Goal: Check status: Check status

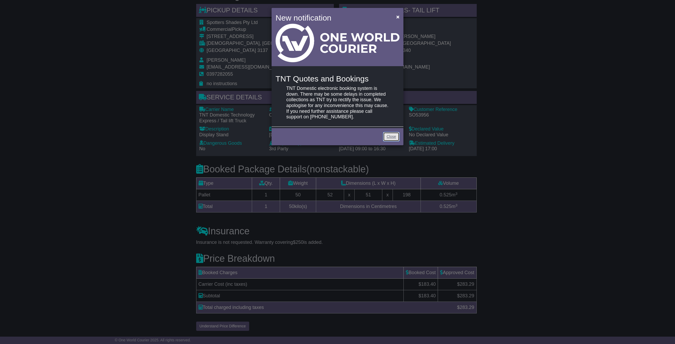
click at [393, 137] on link "Close" at bounding box center [391, 136] width 16 height 9
click at [391, 136] on link "Close" at bounding box center [391, 136] width 16 height 9
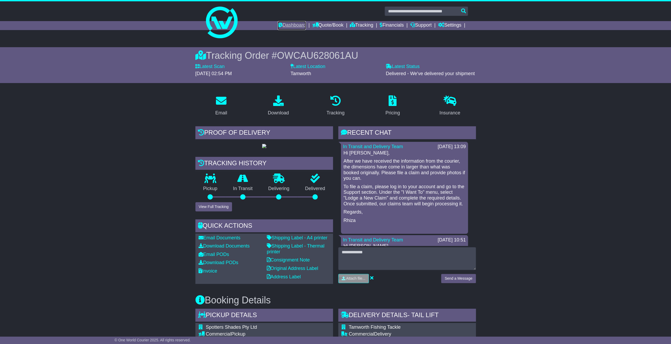
click at [285, 23] on link "Dashboard" at bounding box center [292, 25] width 28 height 9
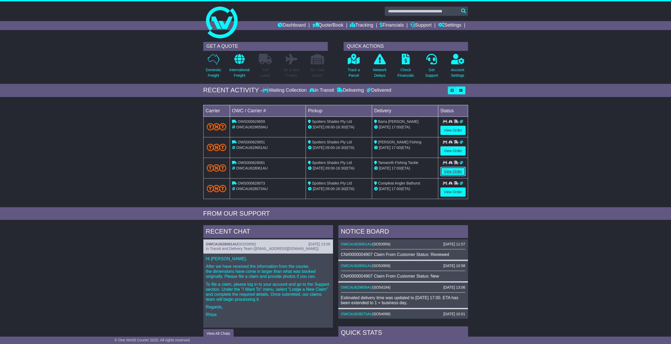
click at [451, 171] on link "View Order" at bounding box center [453, 171] width 25 height 9
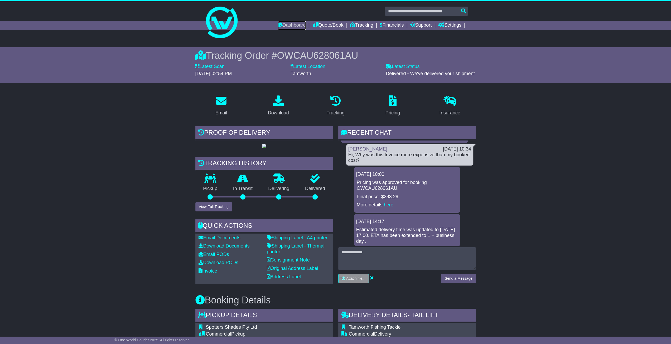
click at [289, 25] on link "Dashboard" at bounding box center [292, 25] width 28 height 9
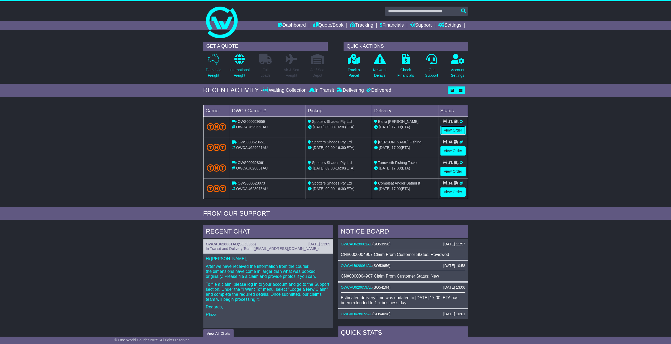
click at [446, 133] on link "View Order" at bounding box center [453, 130] width 25 height 9
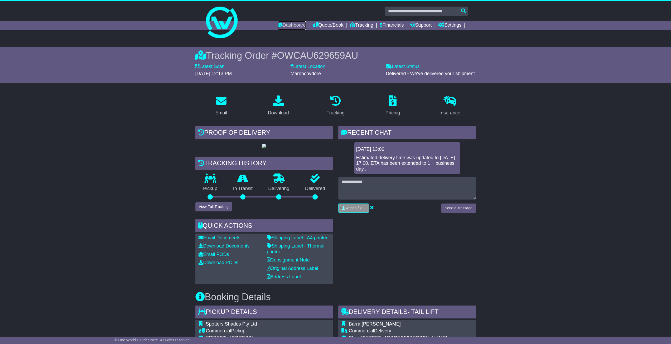
click at [283, 26] on link "Dashboard" at bounding box center [292, 25] width 28 height 9
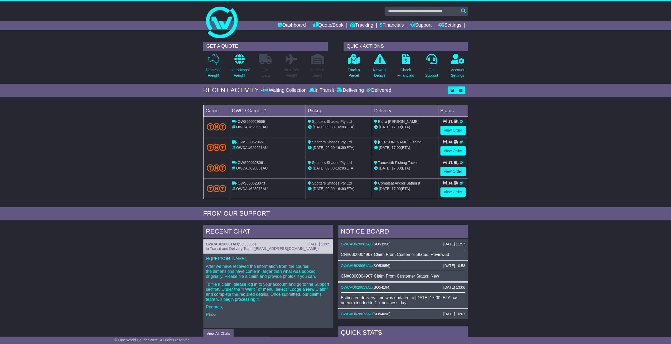
click at [109, 279] on div "RECENT CHAT 08 Aug 2025 13:09 OWCAU628061AU ( SO53956 ) In Transit and Delivery…" at bounding box center [335, 336] width 671 height 227
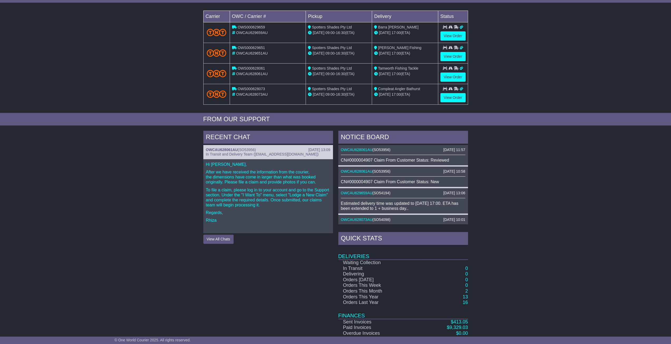
scroll to position [106, 0]
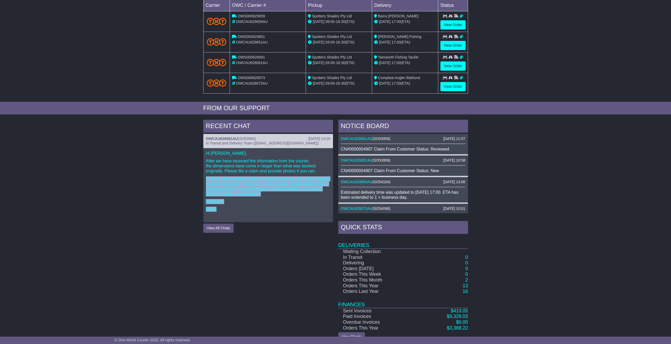
drag, startPoint x: 203, startPoint y: 176, endPoint x: 292, endPoint y: 204, distance: 93.8
click at [292, 204] on div "RECENT CHAT 08 Aug 2025 13:09 OWCAU628061AU ( SO53956 ) In Transit and Delivery…" at bounding box center [268, 231] width 135 height 222
click at [292, 204] on div "Hi Stephanie, After we have received the information from the courier, the dime…" at bounding box center [268, 185] width 130 height 74
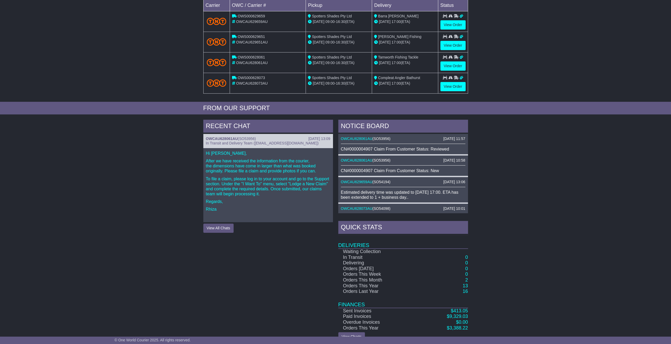
click at [110, 210] on div "RECENT CHAT 08 Aug 2025 13:09 OWCAU628061AU ( SO53956 ) In Transit and Delivery…" at bounding box center [335, 230] width 671 height 227
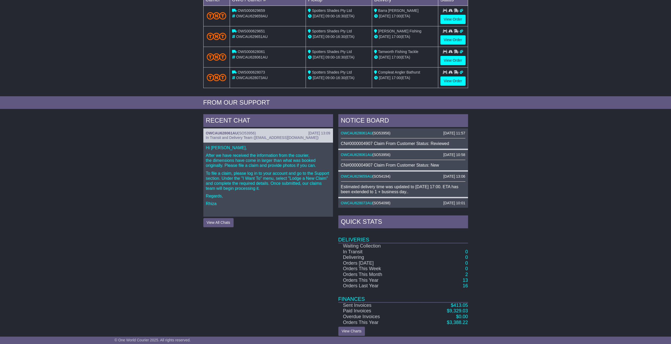
scroll to position [114, 0]
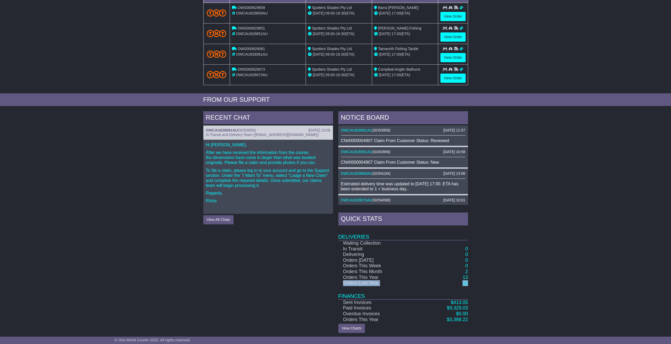
drag, startPoint x: 343, startPoint y: 281, endPoint x: 467, endPoint y: 281, distance: 123.7
click at [467, 281] on tr "Orders Last Year 16" at bounding box center [403, 283] width 130 height 6
click at [525, 287] on div "RECENT CHAT 08 Aug 2025 13:09 OWCAU628061AU ( SO53956 ) In Transit and Delivery…" at bounding box center [335, 222] width 671 height 227
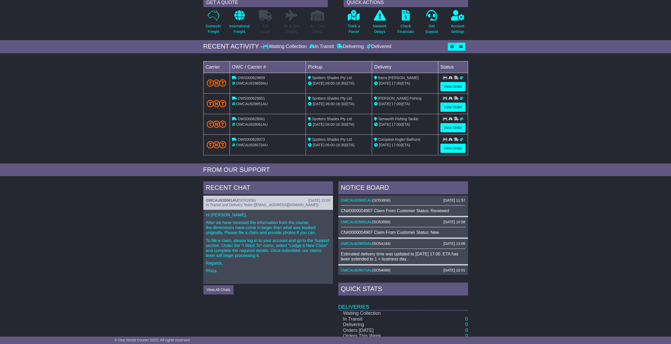
scroll to position [0, 0]
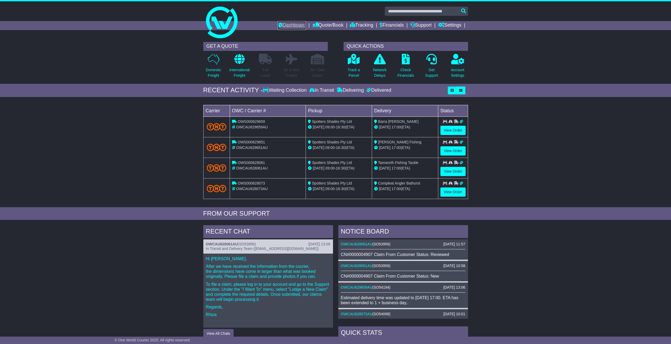
click at [288, 22] on link "Dashboard" at bounding box center [292, 25] width 28 height 9
